Goal: Transaction & Acquisition: Book appointment/travel/reservation

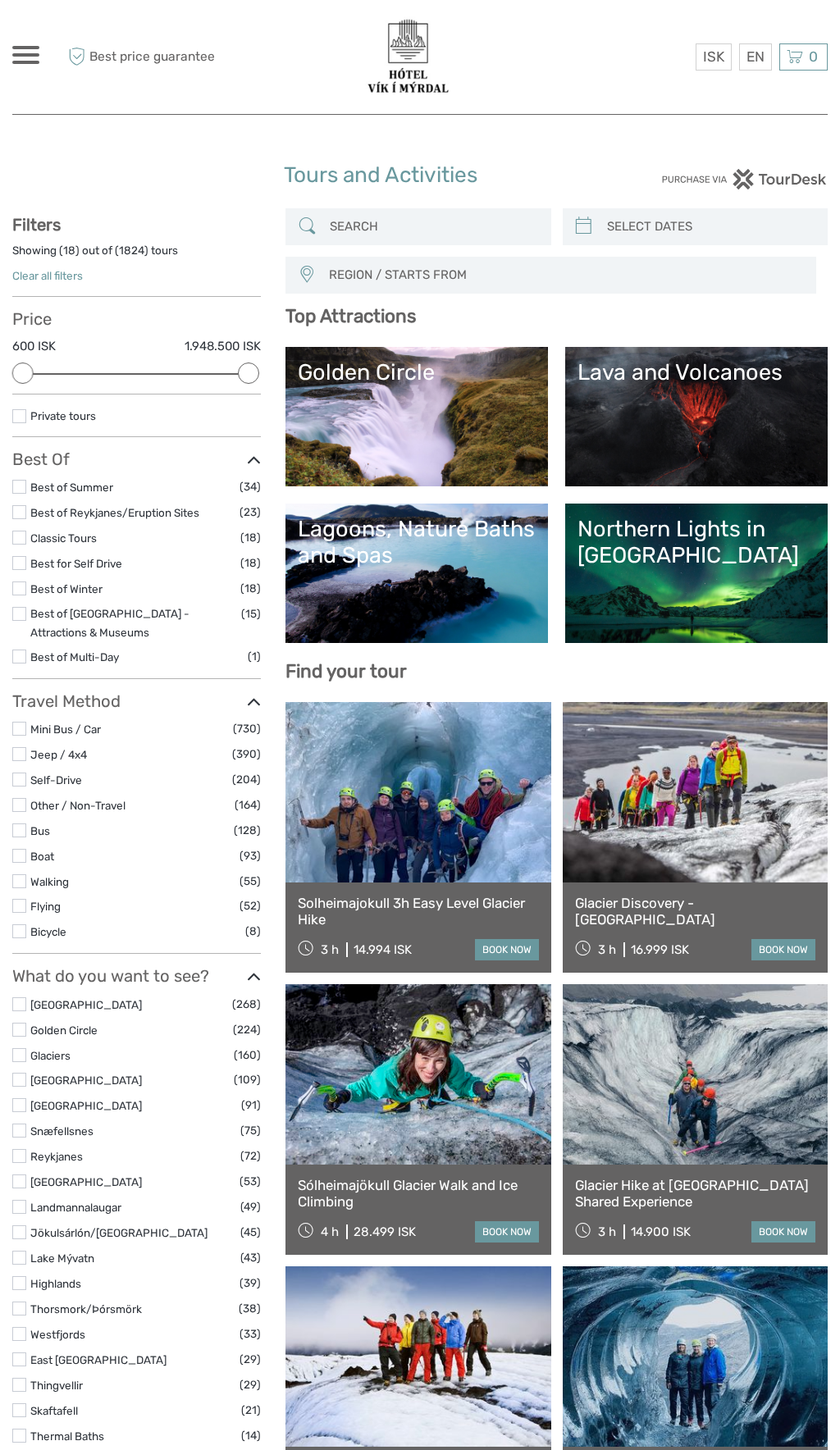
select select
click at [646, 389] on link "Lava and Volcanoes" at bounding box center [697, 416] width 238 height 115
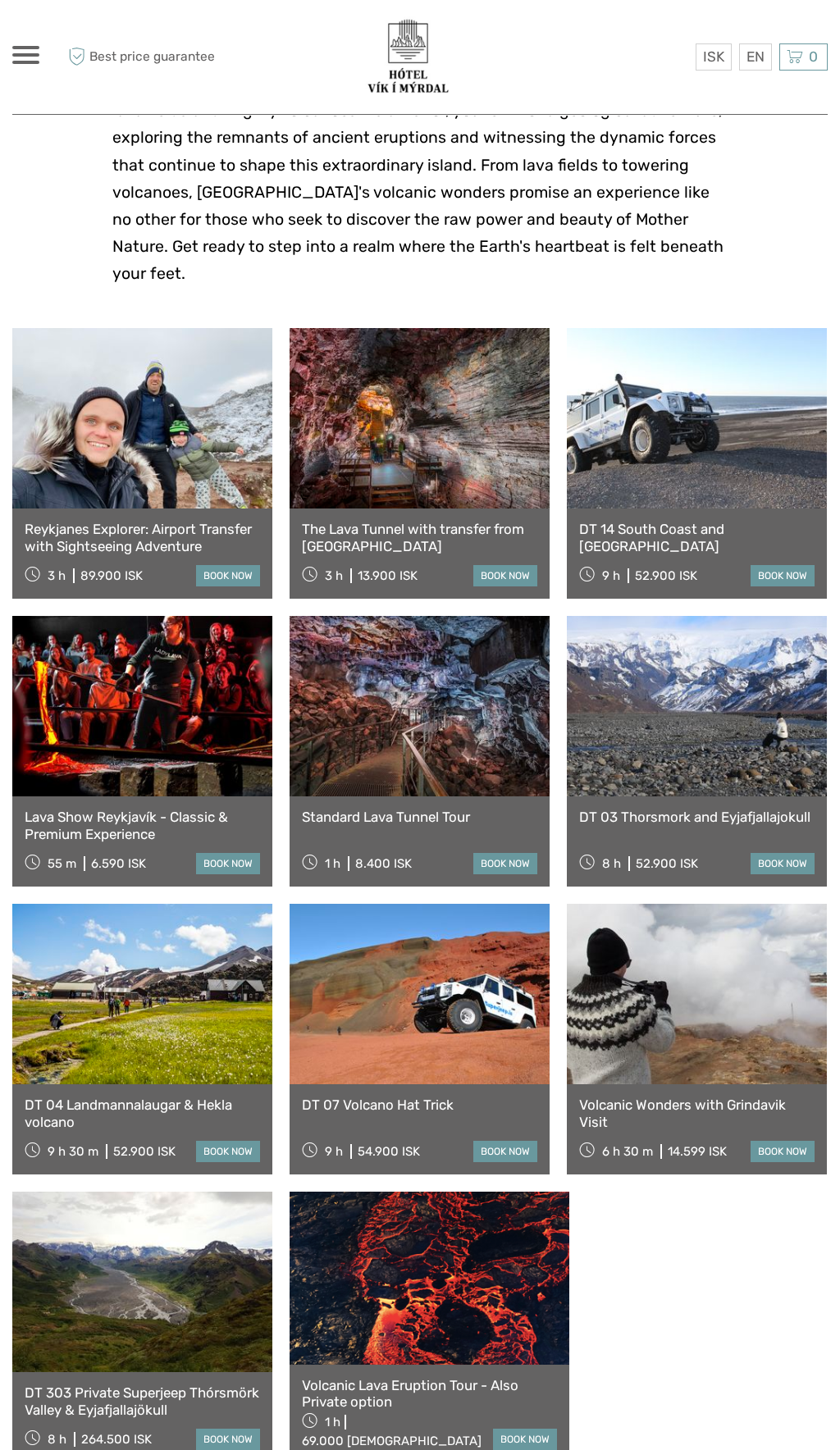
scroll to position [485, 0]
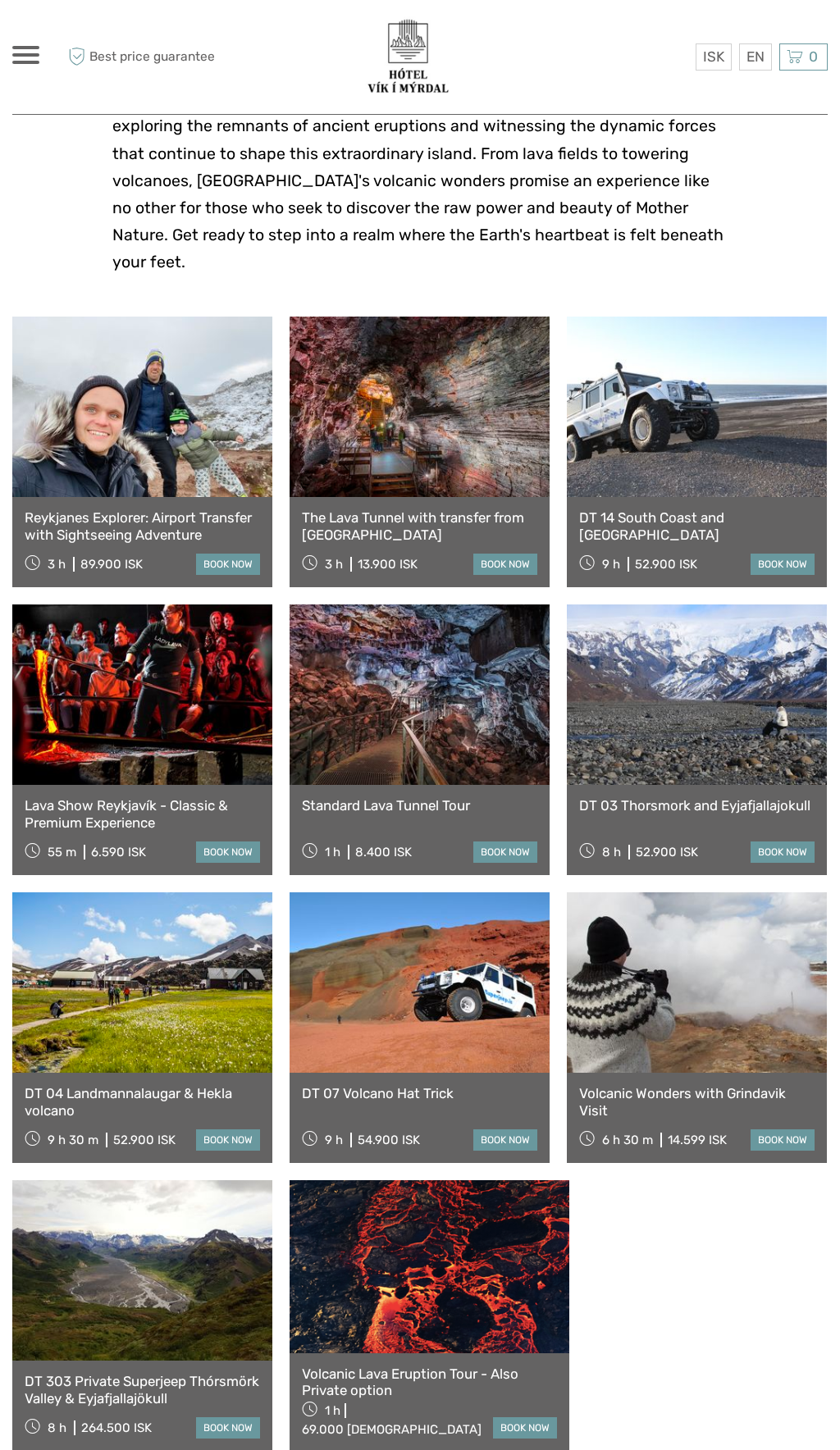
click at [76, 719] on link at bounding box center [142, 694] width 260 height 180
